Goal: Task Accomplishment & Management: Use online tool/utility

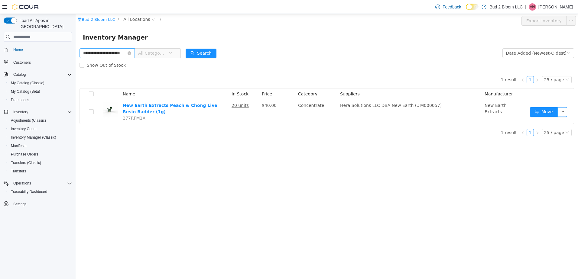
click at [131, 51] on icon "icon: close-circle" at bounding box center [130, 53] width 4 height 4
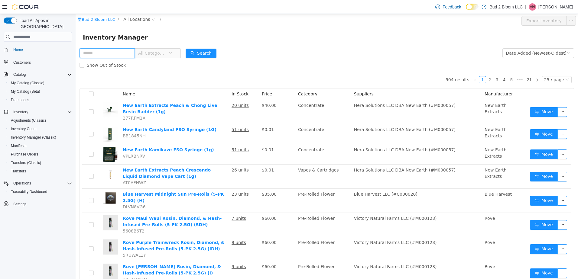
click at [125, 53] on input "text" at bounding box center [106, 53] width 55 height 10
type input "**********"
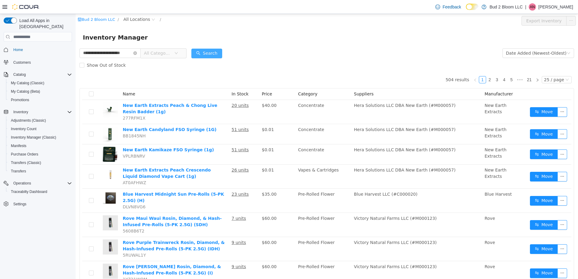
click at [209, 53] on button "Search" at bounding box center [206, 54] width 31 height 10
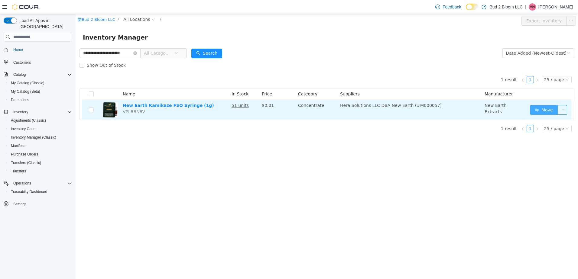
click at [545, 111] on button "Move" at bounding box center [544, 110] width 28 height 10
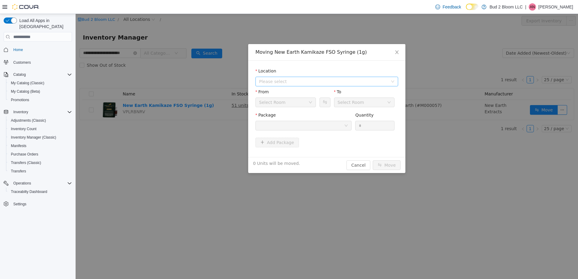
click at [284, 84] on span "Please select" at bounding box center [323, 82] width 129 height 6
click at [291, 103] on span "[STREET_ADDRESS]" at bounding box center [292, 103] width 42 height 5
click at [291, 103] on div "Back Room" at bounding box center [283, 102] width 49 height 9
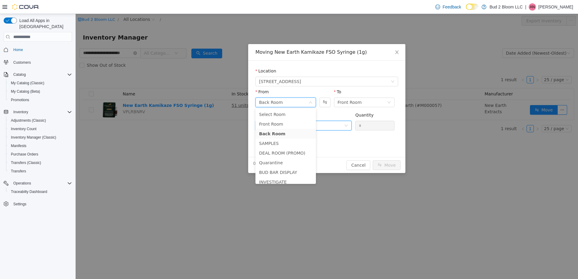
click at [334, 121] on div at bounding box center [301, 125] width 85 height 9
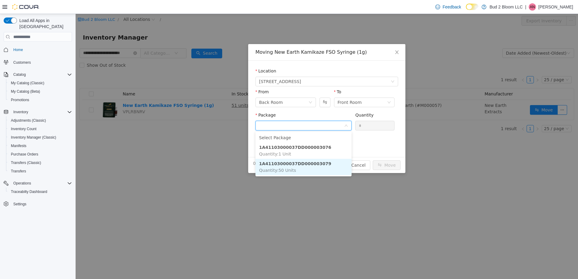
click at [319, 163] on li "1A41103000037DD000003079 Quantity : 50 Units" at bounding box center [303, 167] width 96 height 16
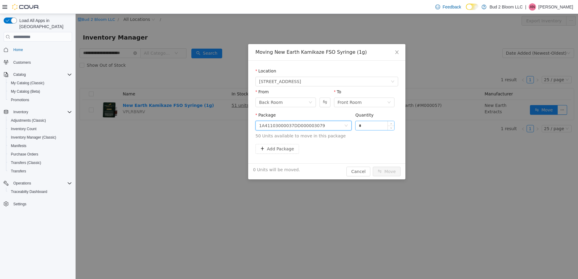
click at [364, 128] on input "*" at bounding box center [374, 125] width 39 height 9
type input "**"
click at [373, 167] on button "Move" at bounding box center [387, 172] width 28 height 10
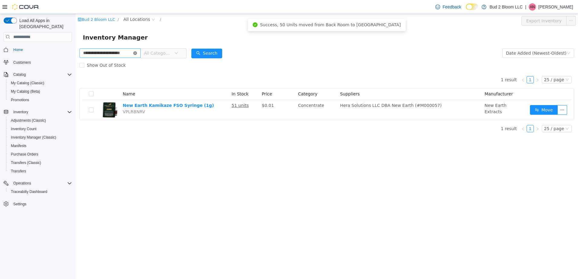
click at [134, 53] on icon "icon: close-circle" at bounding box center [135, 53] width 4 height 4
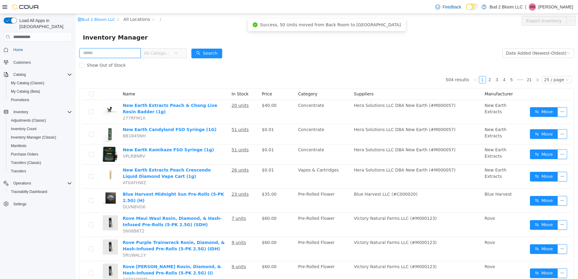
click at [110, 56] on input "text" at bounding box center [109, 53] width 61 height 10
type input "**********"
click at [207, 52] on button "Search" at bounding box center [206, 54] width 31 height 10
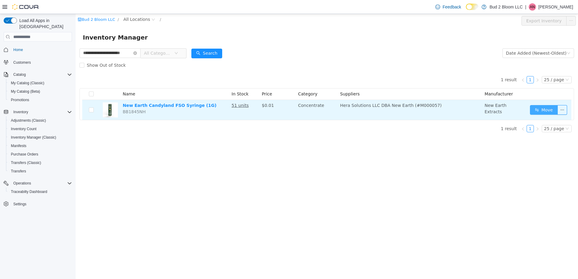
click at [546, 109] on button "Move" at bounding box center [544, 110] width 28 height 10
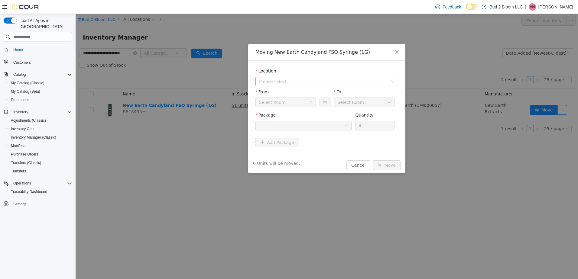
click at [281, 79] on span "Please select" at bounding box center [323, 82] width 129 height 6
click at [284, 104] on span "[STREET_ADDRESS]" at bounding box center [292, 103] width 42 height 5
click at [285, 126] on div at bounding box center [301, 125] width 85 height 9
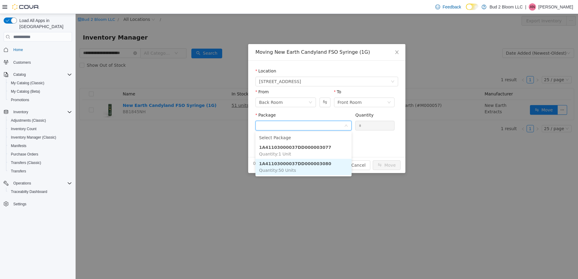
click at [298, 163] on strong "1A41103000037DD000003080" at bounding box center [295, 163] width 72 height 5
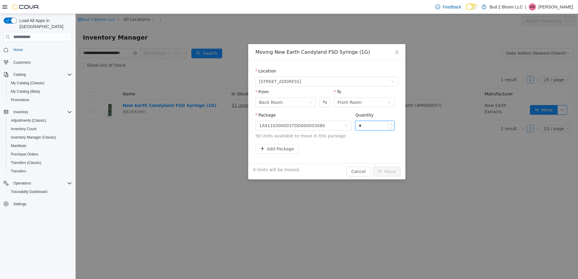
click at [368, 126] on input "*" at bounding box center [374, 125] width 39 height 9
type input "**"
click at [373, 167] on button "Move" at bounding box center [387, 172] width 28 height 10
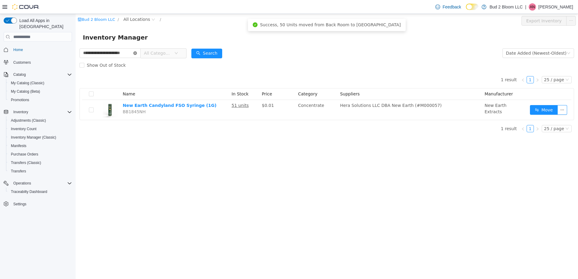
click at [135, 53] on icon "icon: close-circle" at bounding box center [135, 53] width 4 height 4
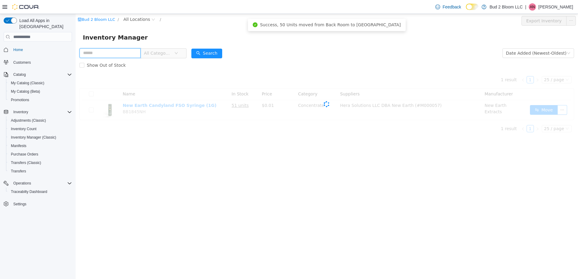
click at [116, 53] on input "text" at bounding box center [109, 53] width 61 height 10
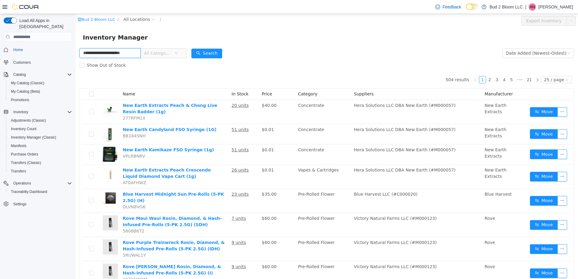
scroll to position [0, 8]
type input "**********"
click at [206, 53] on button "Search" at bounding box center [206, 54] width 31 height 10
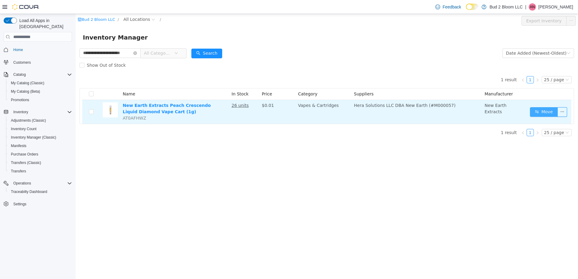
click at [543, 109] on button "Move" at bounding box center [544, 112] width 28 height 10
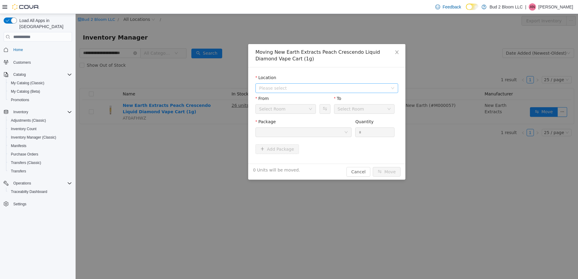
click at [282, 88] on span "Please select" at bounding box center [323, 88] width 129 height 6
click at [286, 109] on span "[STREET_ADDRESS]" at bounding box center [292, 110] width 42 height 5
click at [286, 136] on div at bounding box center [301, 132] width 85 height 9
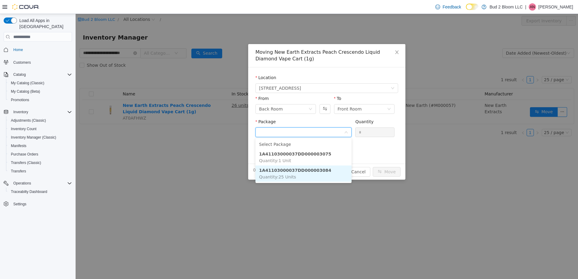
click at [297, 170] on strong "1A41103000037DD000003084" at bounding box center [295, 170] width 72 height 5
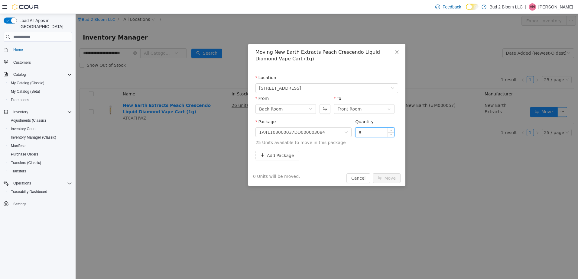
click at [363, 132] on input "*" at bounding box center [374, 132] width 39 height 9
type input "**"
click at [393, 179] on button "Move" at bounding box center [387, 178] width 28 height 10
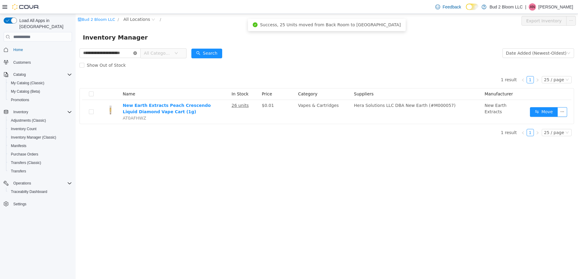
click at [135, 53] on icon "icon: close-circle" at bounding box center [135, 53] width 4 height 4
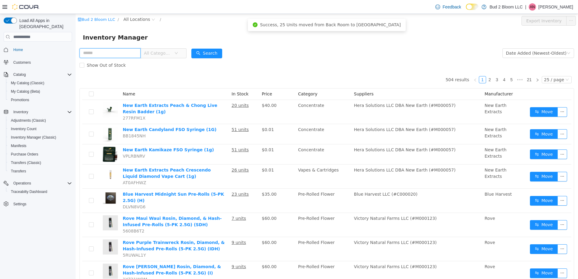
click at [116, 53] on input "text" at bounding box center [109, 53] width 61 height 10
type input "**********"
click at [214, 51] on button "Search" at bounding box center [206, 54] width 31 height 10
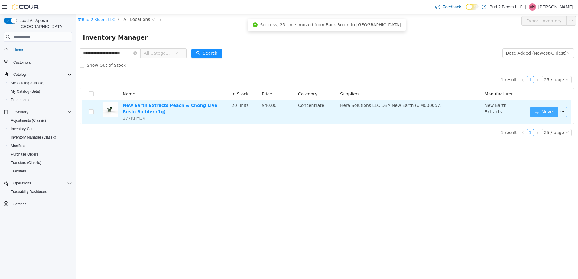
click at [549, 112] on button "Move" at bounding box center [544, 112] width 28 height 10
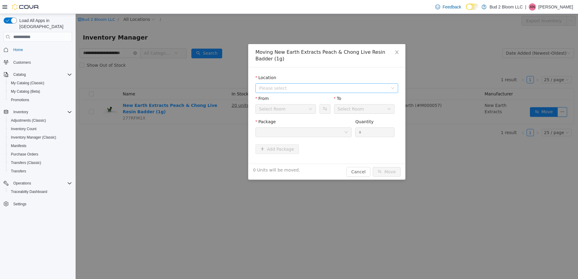
click at [280, 88] on span "Please select" at bounding box center [323, 88] width 129 height 6
click at [290, 110] on span "[STREET_ADDRESS]" at bounding box center [292, 110] width 42 height 5
click at [291, 133] on div at bounding box center [301, 132] width 85 height 9
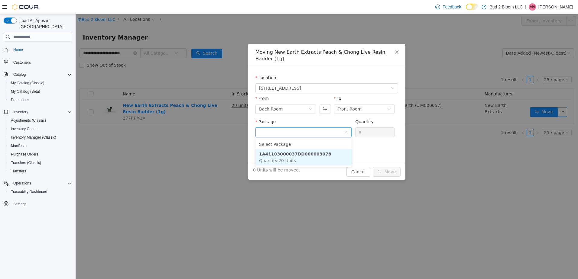
click at [296, 153] on strong "1A41103000037DD000003078" at bounding box center [295, 154] width 72 height 5
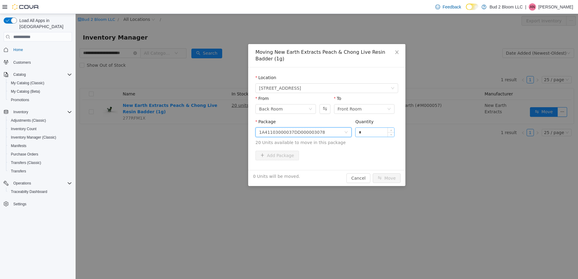
click at [375, 131] on input "*" at bounding box center [374, 132] width 39 height 9
type input "**"
click at [373, 173] on button "Move" at bounding box center [387, 178] width 28 height 10
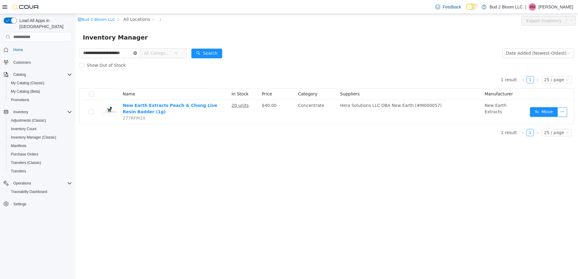
click at [135, 53] on icon "icon: close-circle" at bounding box center [135, 53] width 4 height 4
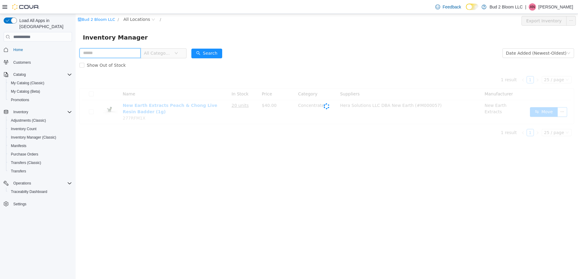
click at [122, 53] on input "text" at bounding box center [109, 53] width 61 height 10
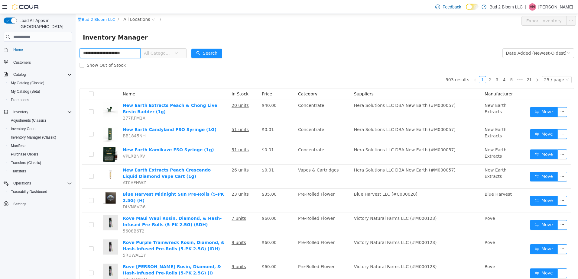
scroll to position [0, 8]
type input "**********"
click at [201, 53] on button "Search" at bounding box center [206, 54] width 31 height 10
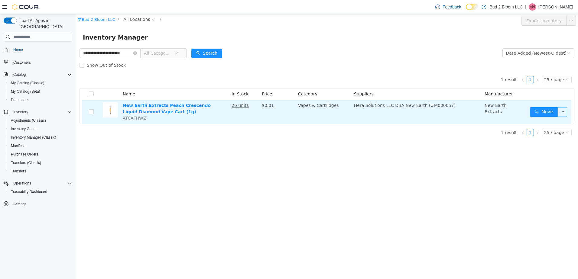
click at [563, 111] on button "button" at bounding box center [562, 112] width 10 height 10
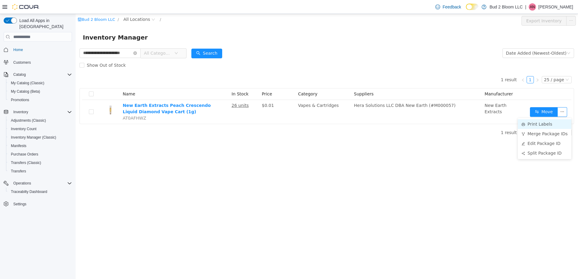
click at [535, 123] on li "Print Labels" at bounding box center [544, 124] width 53 height 10
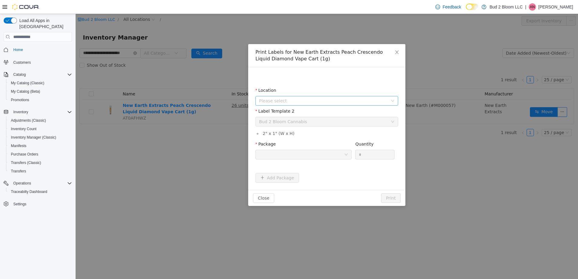
click at [309, 102] on span "Please select" at bounding box center [323, 101] width 129 height 6
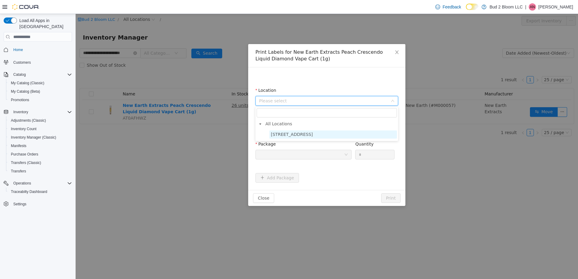
click at [311, 136] on span "[STREET_ADDRESS]" at bounding box center [333, 135] width 128 height 8
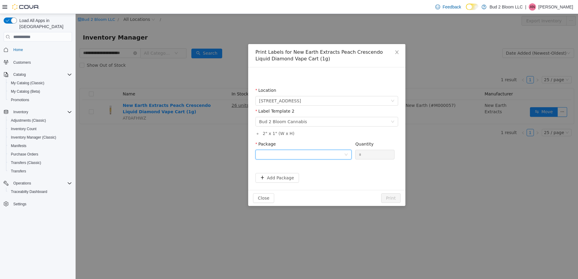
click at [294, 154] on div at bounding box center [301, 154] width 85 height 9
click at [306, 186] on strong "1A41103000037DD000003075" at bounding box center [295, 186] width 72 height 5
click at [394, 199] on button "Print" at bounding box center [390, 198] width 19 height 10
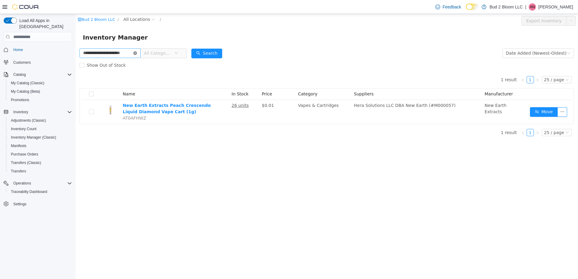
click at [134, 53] on icon "icon: close-circle" at bounding box center [135, 53] width 4 height 4
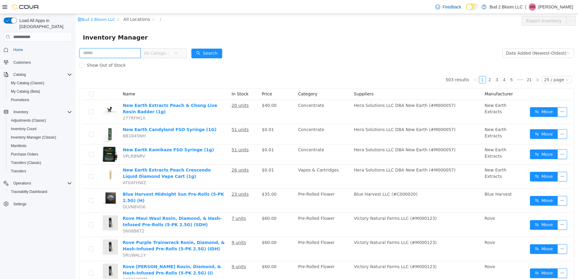
click at [112, 55] on input "text" at bounding box center [109, 53] width 61 height 10
type input "**********"
click at [209, 55] on button "Search" at bounding box center [206, 54] width 31 height 10
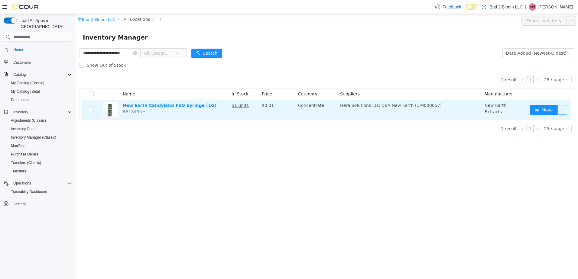
click at [563, 108] on button "button" at bounding box center [562, 110] width 10 height 10
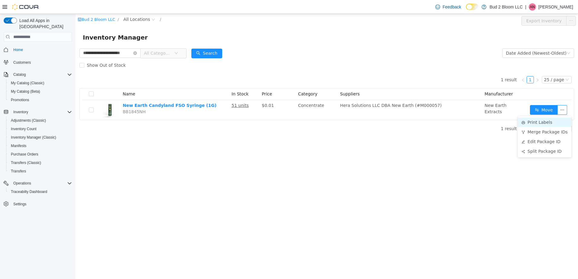
click at [542, 122] on li "Print Labels" at bounding box center [544, 123] width 53 height 10
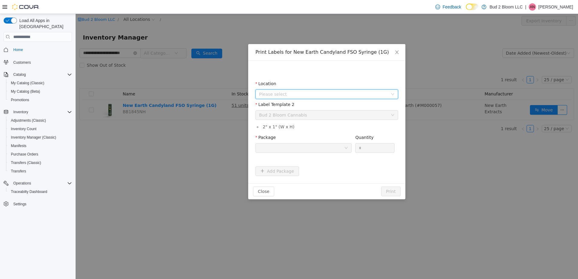
click at [315, 94] on span "Please select" at bounding box center [323, 94] width 129 height 6
click at [316, 130] on span "[STREET_ADDRESS]" at bounding box center [333, 128] width 128 height 8
click at [303, 151] on div at bounding box center [301, 148] width 85 height 9
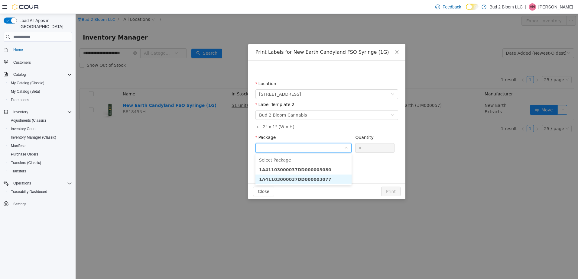
click at [312, 179] on strong "1A41103000037DD000003077" at bounding box center [295, 179] width 72 height 5
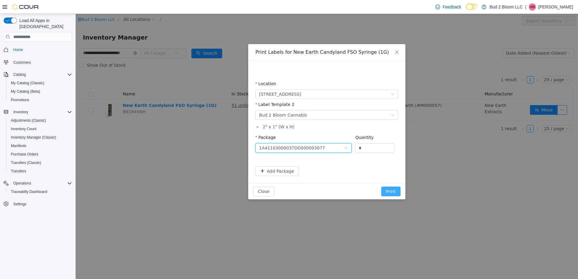
click at [395, 192] on button "Print" at bounding box center [390, 192] width 19 height 10
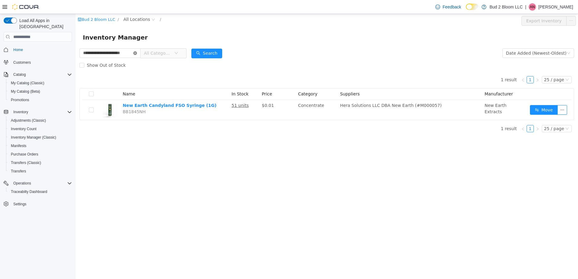
click at [134, 53] on icon "icon: close-circle" at bounding box center [135, 53] width 4 height 4
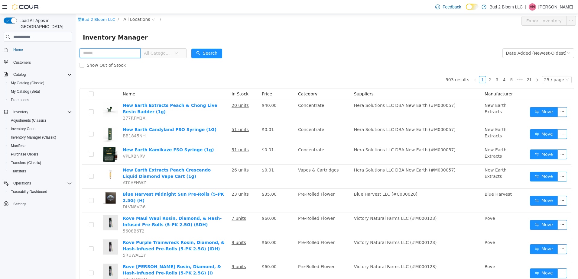
click at [127, 53] on input "text" at bounding box center [109, 53] width 61 height 10
type input "**********"
click at [207, 54] on button "Search" at bounding box center [206, 54] width 31 height 10
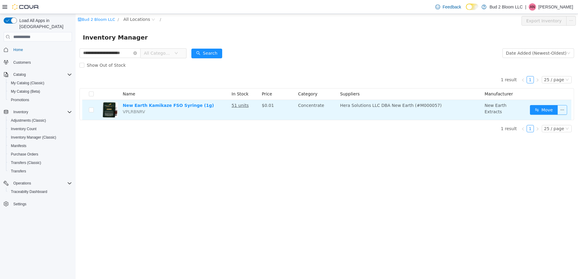
click at [562, 108] on button "button" at bounding box center [562, 110] width 10 height 10
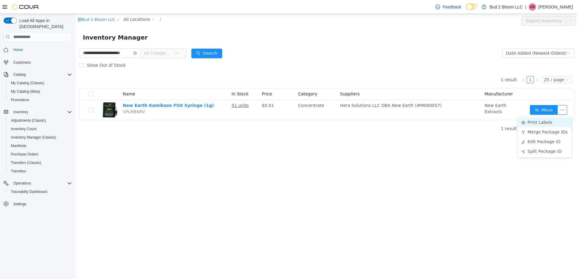
click at [536, 120] on li "Print Labels" at bounding box center [544, 123] width 53 height 10
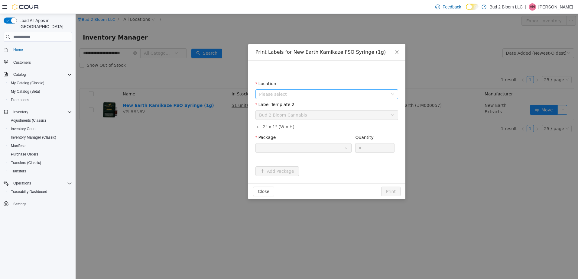
click at [319, 93] on span "Please select" at bounding box center [323, 94] width 129 height 6
click at [316, 131] on span "[STREET_ADDRESS]" at bounding box center [333, 128] width 128 height 8
click at [308, 149] on div at bounding box center [301, 148] width 85 height 9
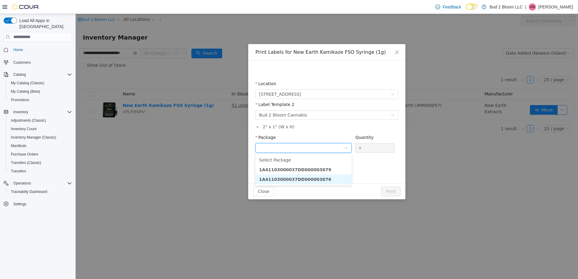
click at [320, 178] on li "1A41103000037DD000003076" at bounding box center [303, 180] width 96 height 10
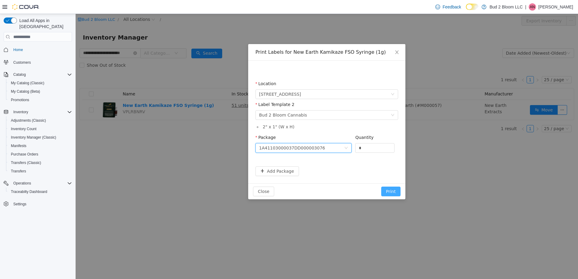
click at [391, 190] on button "Print" at bounding box center [390, 192] width 19 height 10
